Goal: Information Seeking & Learning: Learn about a topic

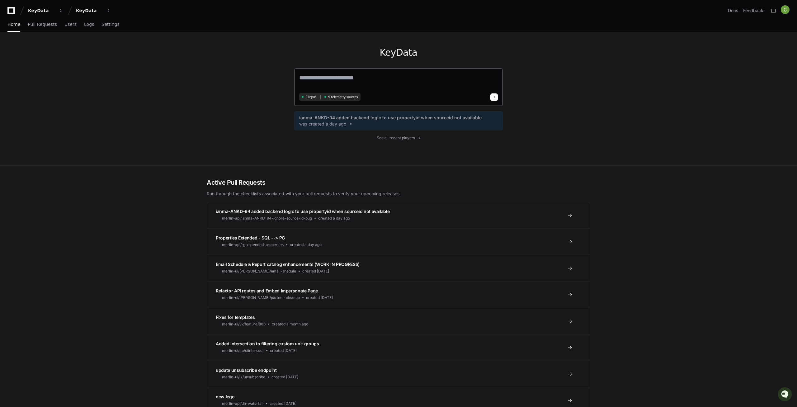
click at [313, 82] on textarea at bounding box center [398, 81] width 199 height 17
click at [313, 78] on textarea at bounding box center [398, 81] width 199 height 17
click at [315, 78] on textarea at bounding box center [398, 81] width 199 height 17
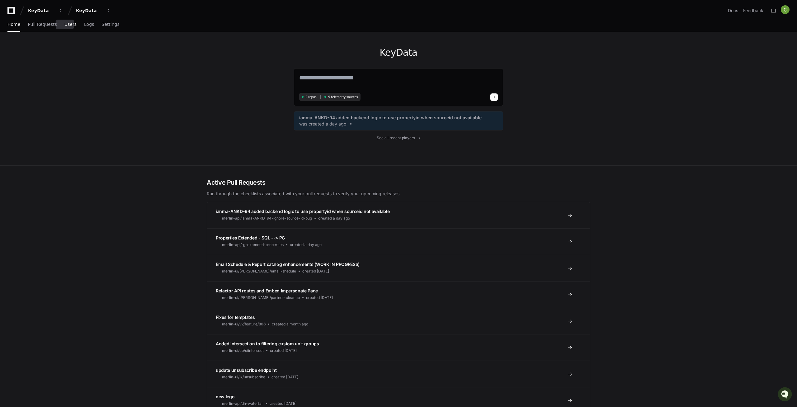
click at [68, 24] on span "Users" at bounding box center [70, 24] width 12 height 4
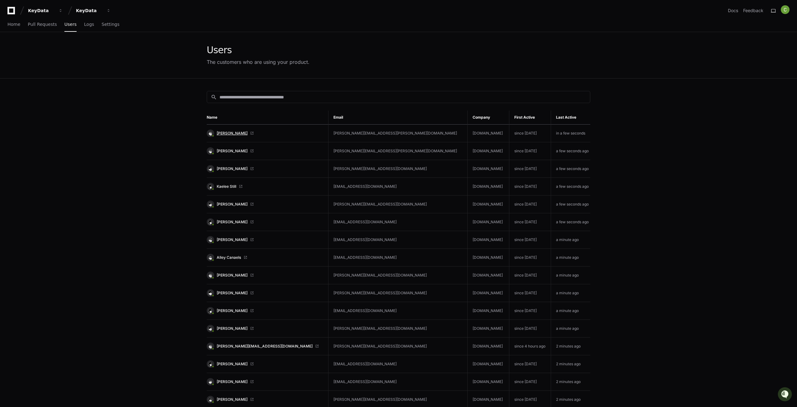
click at [227, 132] on span "[PERSON_NAME]" at bounding box center [232, 133] width 31 height 5
click at [40, 25] on span "Pull Requests" at bounding box center [42, 24] width 29 height 4
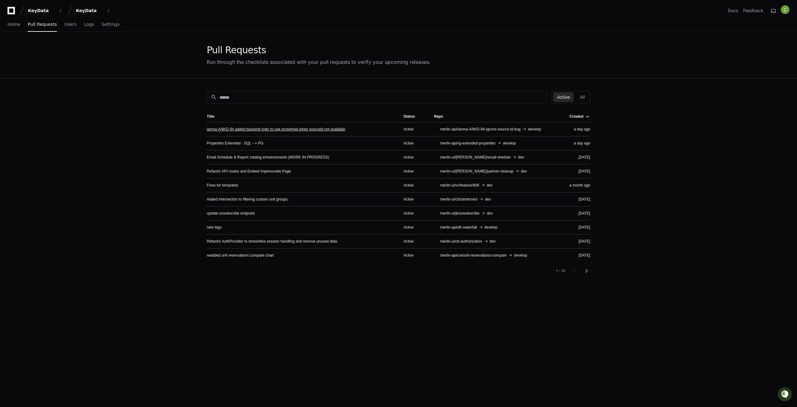
click at [238, 129] on link "ianma-ANKD-94 added backend logic to use propertyid when sourceid not available" at bounding box center [276, 129] width 139 height 5
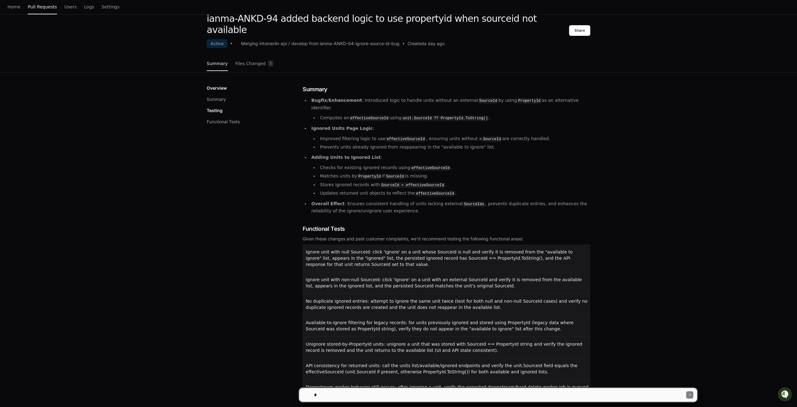
scroll to position [64, 0]
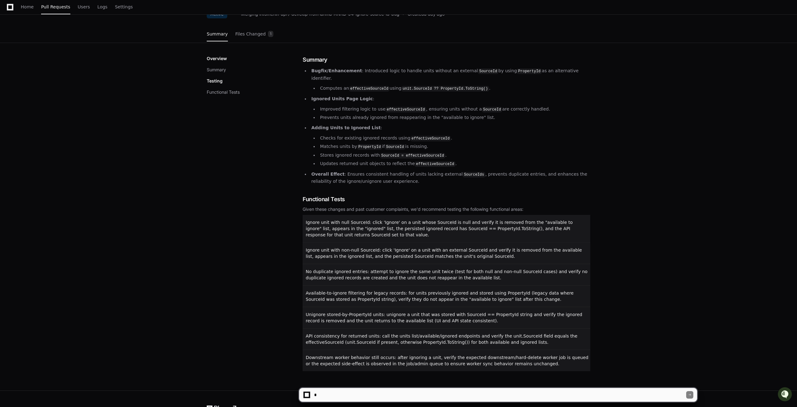
click at [378, 219] on p "Ignore unit with null SourceId: click 'Ignore' on a unit whose SourceId is null…" at bounding box center [447, 228] width 283 height 19
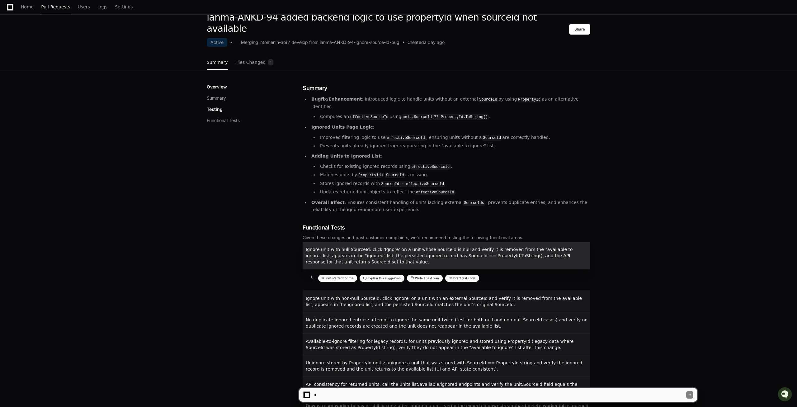
scroll to position [0, 0]
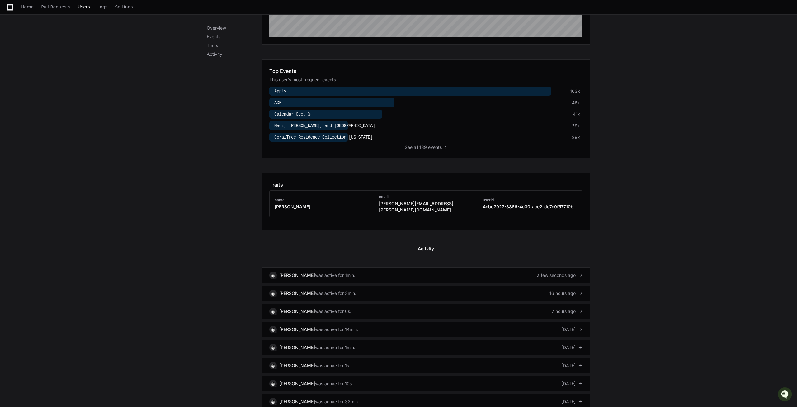
scroll to position [191, 0]
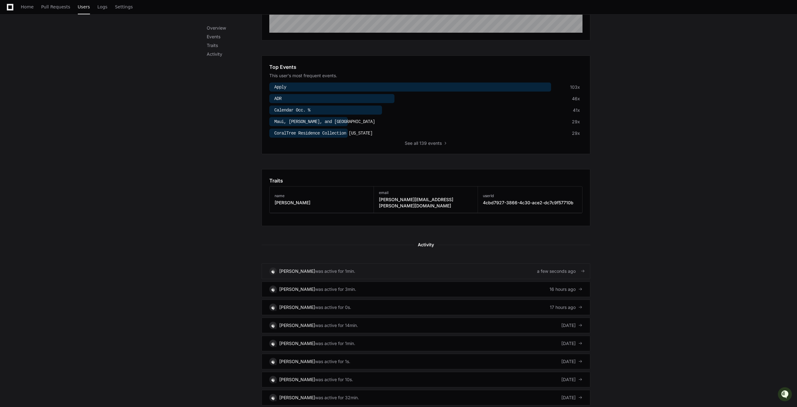
click at [315, 268] on div "was active for 1min." at bounding box center [335, 271] width 40 height 6
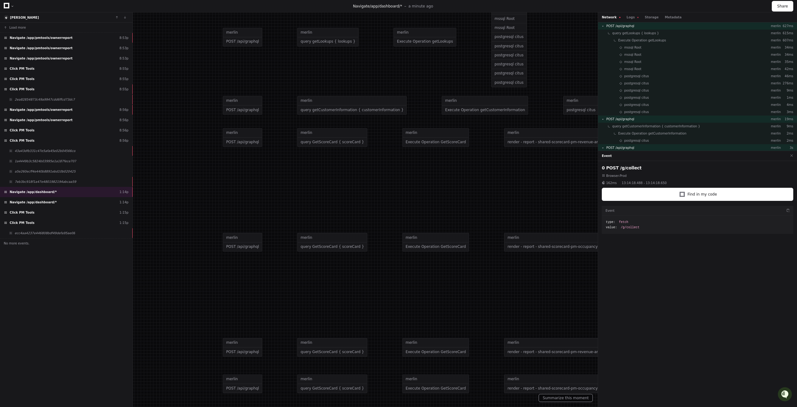
click at [171, 192] on div at bounding box center [403, 194] width 934 height 477
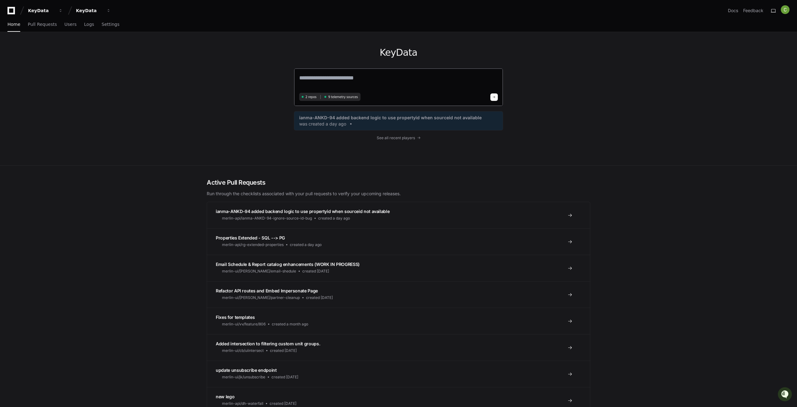
click at [327, 69] on div "2 repos 9 telemetry sources" at bounding box center [398, 87] width 209 height 38
click at [397, 137] on span "See all recent players" at bounding box center [396, 137] width 38 height 5
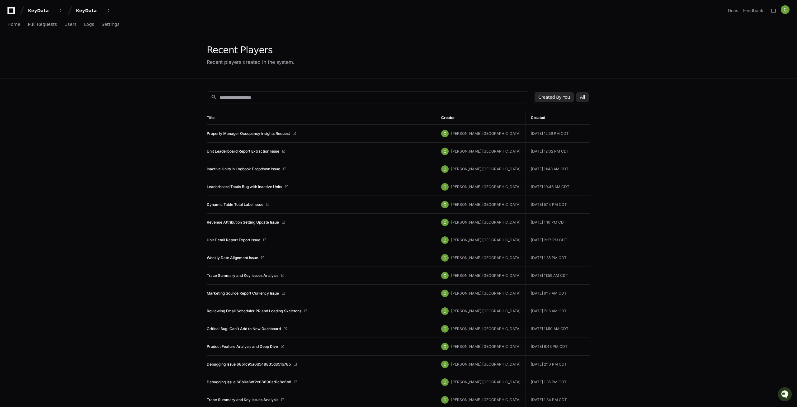
click at [586, 98] on button "All" at bounding box center [582, 97] width 12 height 10
